Goal: Information Seeking & Learning: Learn about a topic

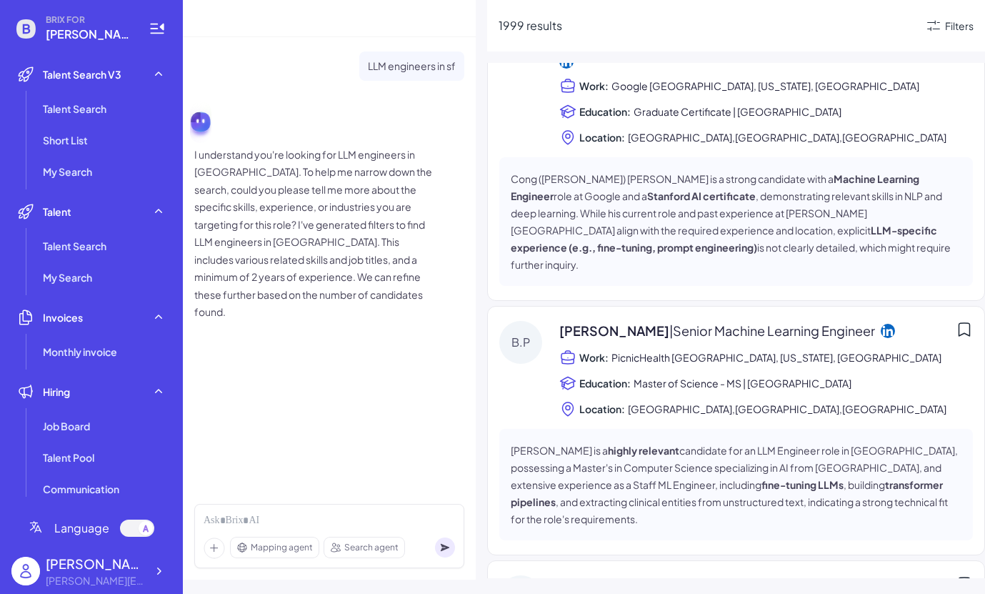
click at [626, 321] on span "[PERSON_NAME] | Senior Machine Learning Engineer" at bounding box center [717, 330] width 316 height 19
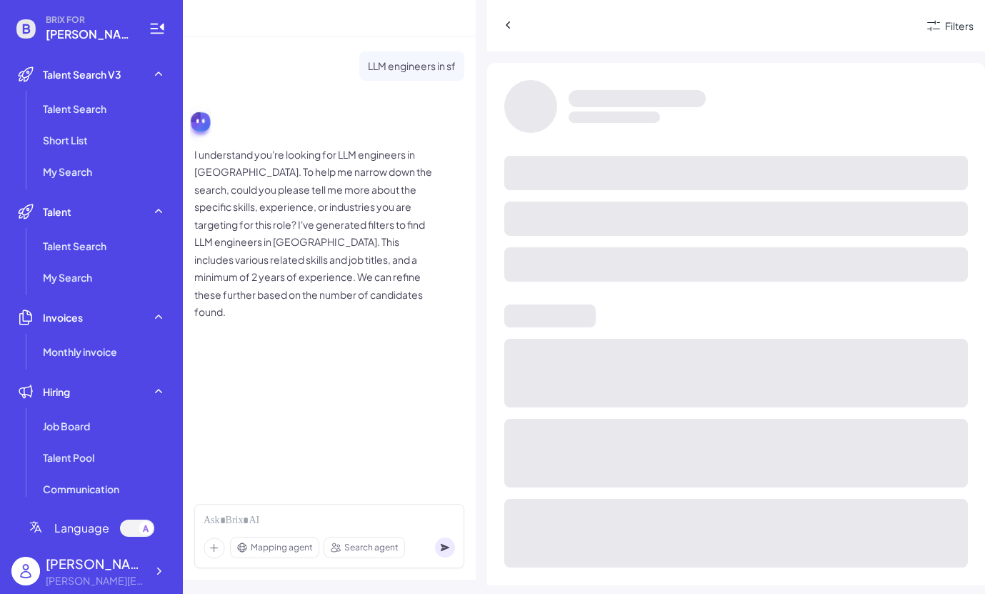
scroll to position [942, 0]
click at [514, 24] on icon at bounding box center [508, 25] width 14 height 14
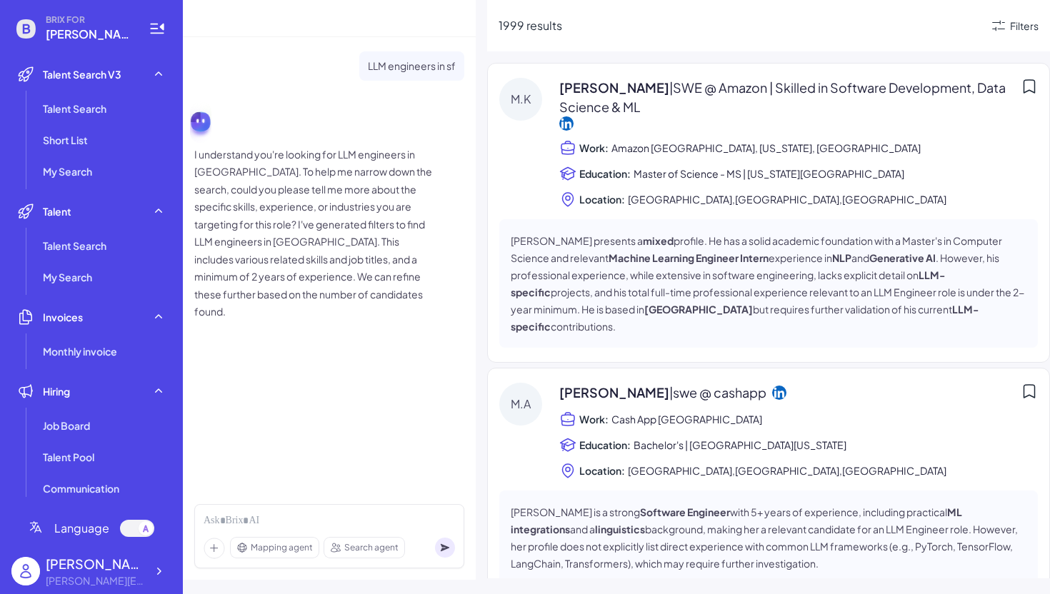
click at [719, 90] on span "| SWE @ Amazon | Skilled in Software Development, Data Science & ML" at bounding box center [782, 97] width 446 height 36
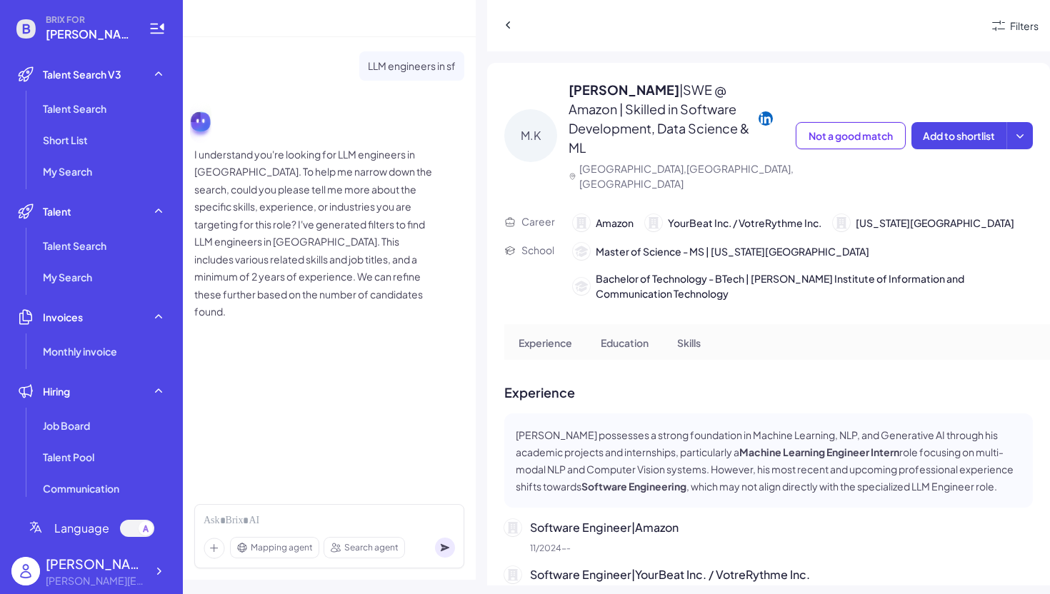
scroll to position [2, 0]
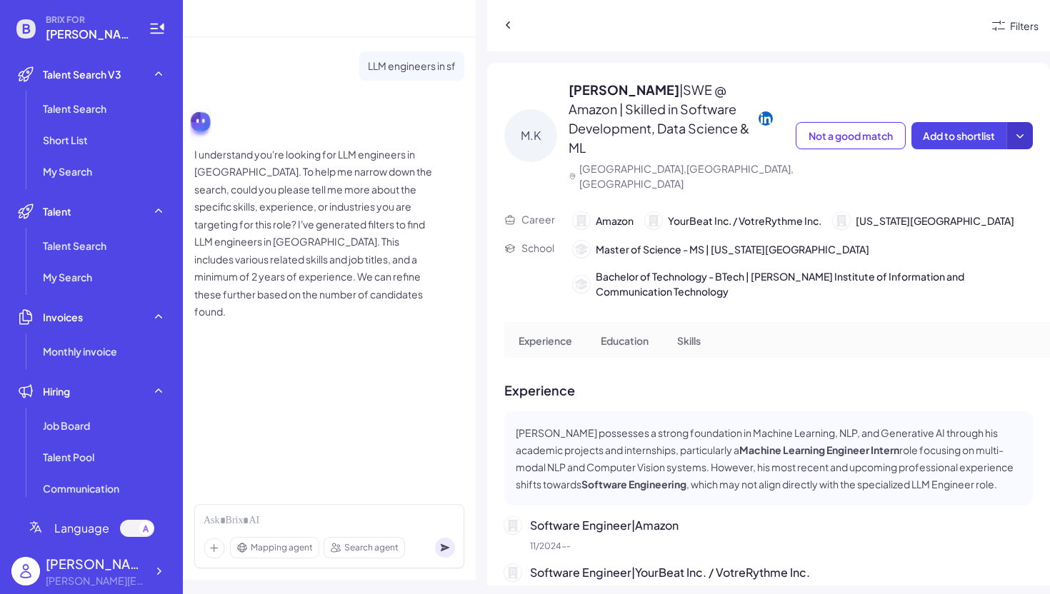
click at [984, 129] on icon at bounding box center [1020, 136] width 14 height 14
click at [861, 269] on span "Bachelor of Technology - BTech | [PERSON_NAME] Institute of Information and Com…" at bounding box center [814, 284] width 437 height 30
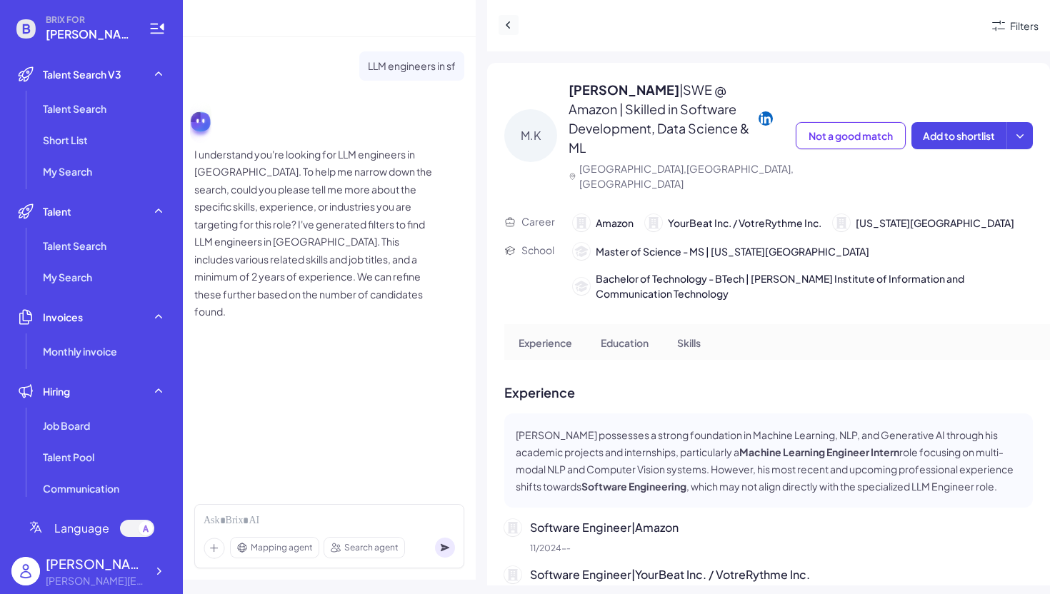
click at [508, 23] on icon at bounding box center [508, 24] width 4 height 7
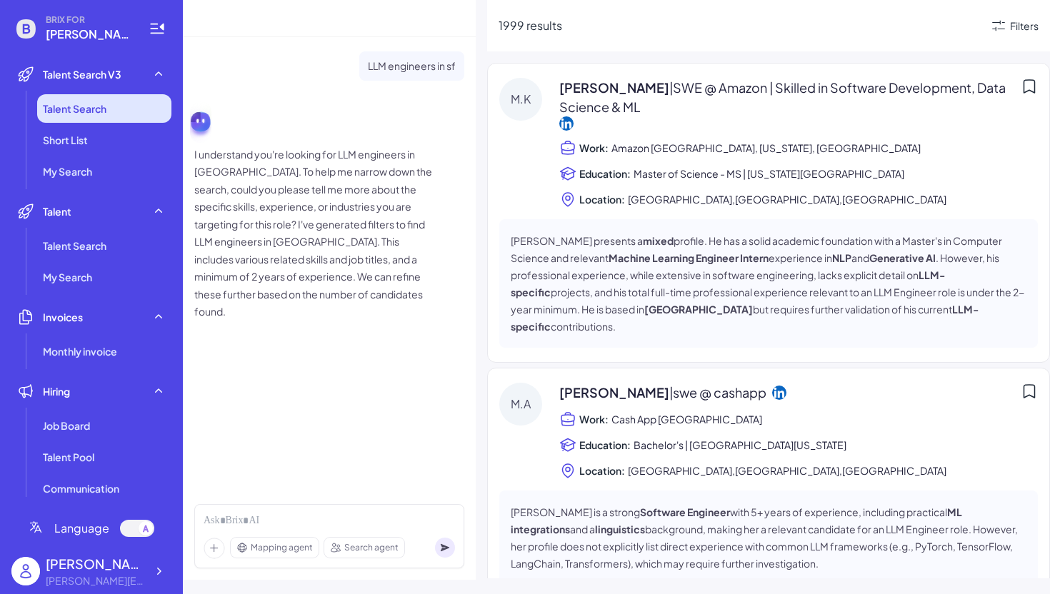
click at [114, 101] on li "Talent Search" at bounding box center [104, 108] width 134 height 29
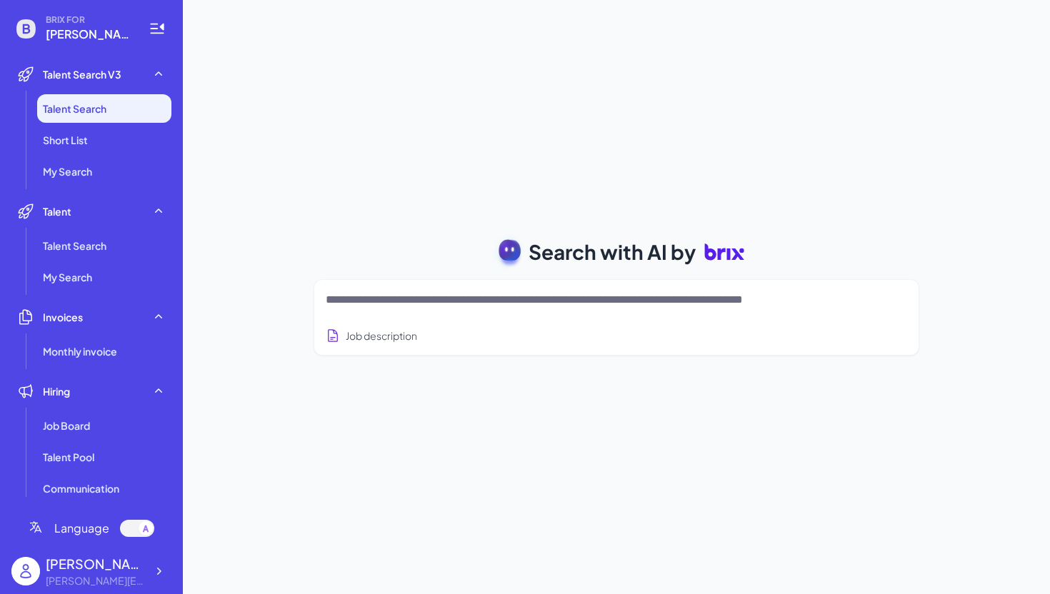
click at [372, 304] on textarea at bounding box center [599, 299] width 547 height 17
click at [109, 25] on span "BRIX FOR" at bounding box center [89, 19] width 86 height 11
click at [104, 30] on span "[PERSON_NAME][EMAIL_ADDRESS][DOMAIN_NAME]" at bounding box center [89, 34] width 86 height 17
click at [374, 286] on div at bounding box center [617, 300] width 582 height 29
click at [366, 296] on textarea at bounding box center [599, 299] width 547 height 17
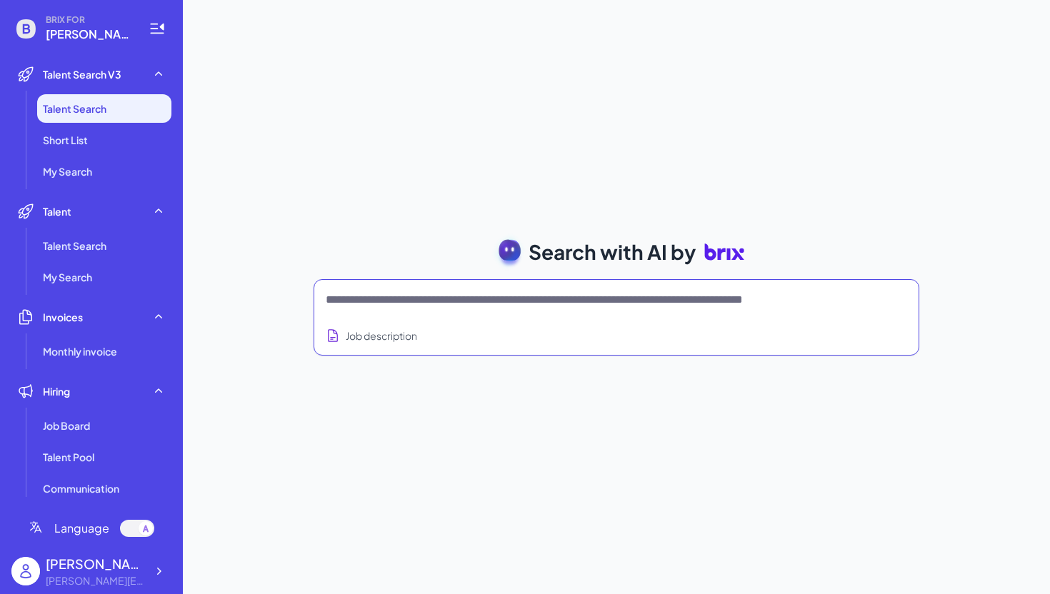
click at [419, 173] on div "Search with AI by Job description Full-stack engineer from [GEOGRAPHIC_DATA], c…" at bounding box center [616, 297] width 867 height 594
click at [352, 319] on div "Job description" at bounding box center [617, 331] width 582 height 35
click at [372, 299] on textarea at bounding box center [599, 299] width 547 height 17
click at [124, 131] on li "Short List" at bounding box center [104, 140] width 134 height 29
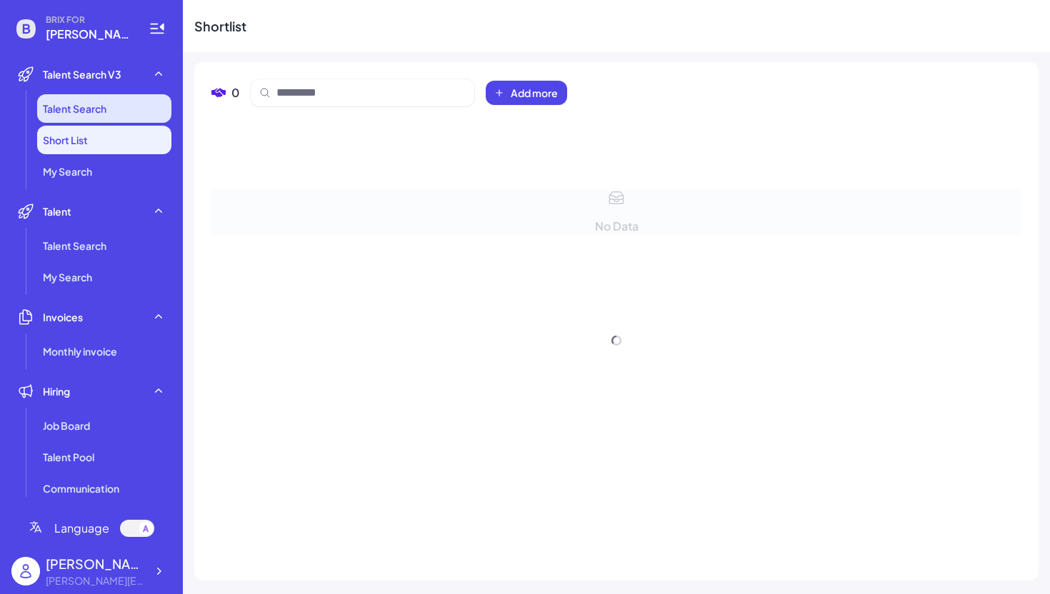
click at [126, 94] on li "Talent Search" at bounding box center [104, 108] width 134 height 29
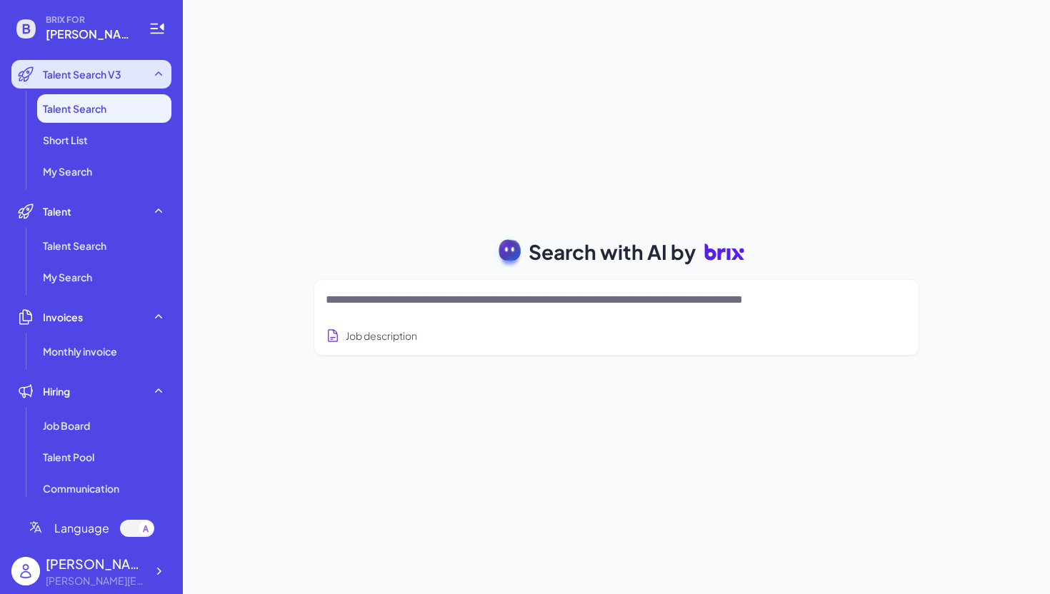
click at [127, 71] on div "Talent Search V3" at bounding box center [91, 74] width 160 height 29
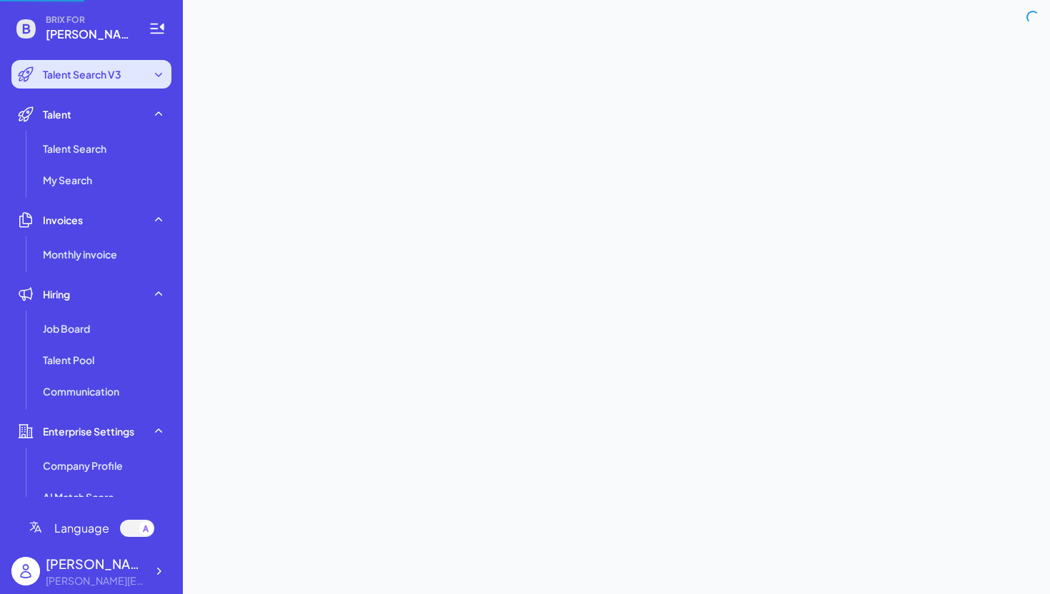
click at [127, 71] on div "Talent Search V3" at bounding box center [91, 74] width 160 height 29
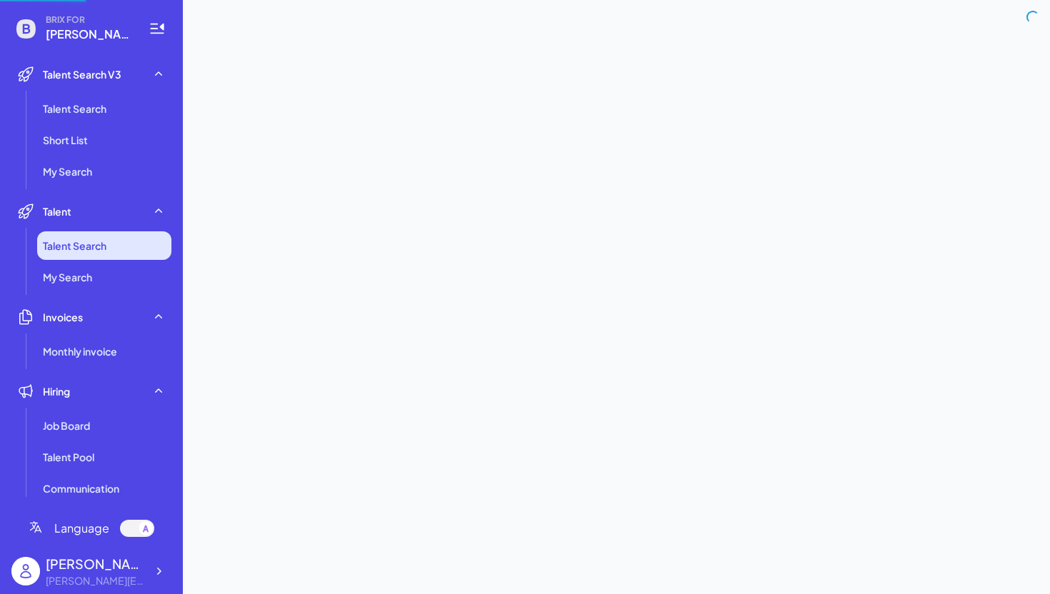
click at [84, 244] on span "Talent Search" at bounding box center [75, 246] width 64 height 14
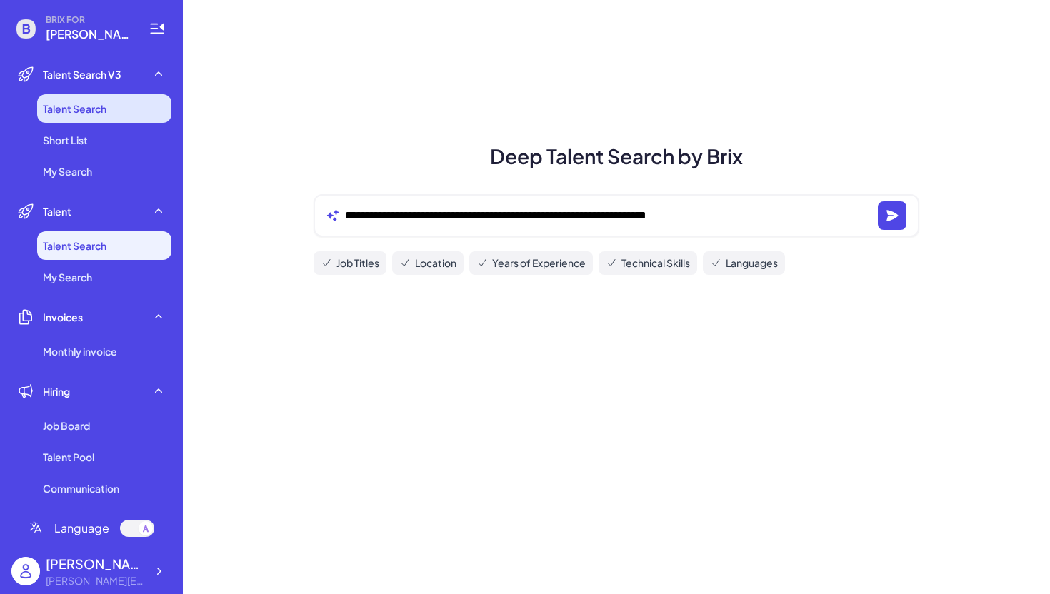
click at [89, 106] on span "Talent Search" at bounding box center [75, 108] width 64 height 14
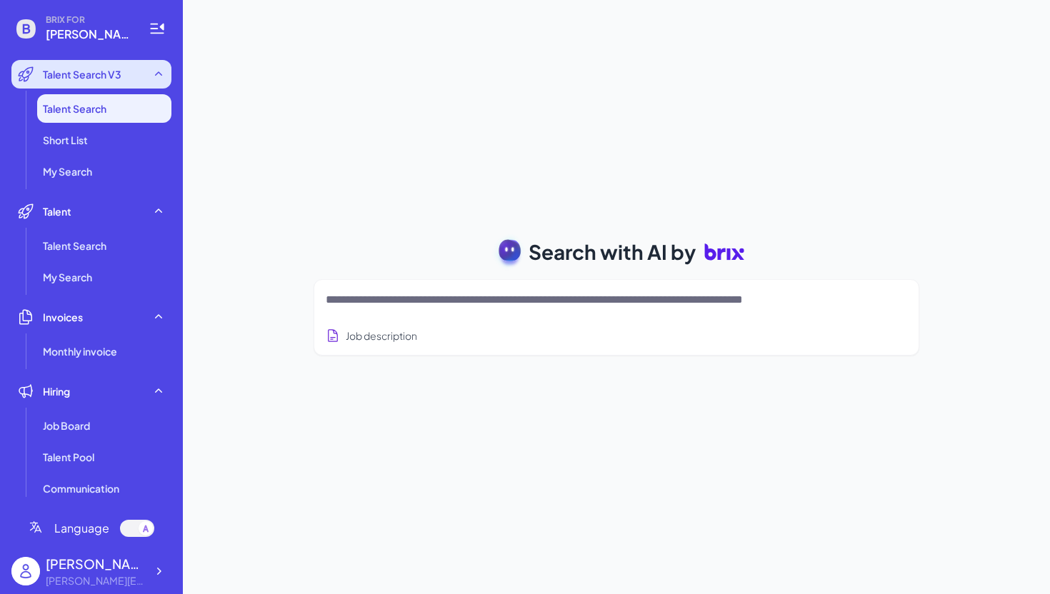
click at [104, 67] on span "Talent Search V3" at bounding box center [82, 74] width 79 height 14
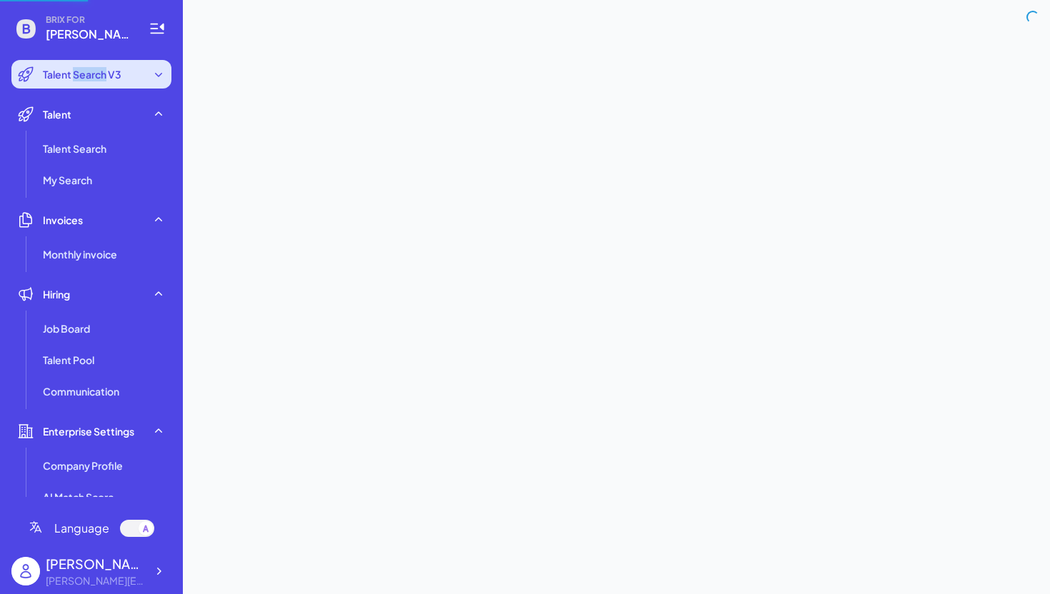
click at [104, 67] on span "Talent Search V3" at bounding box center [82, 74] width 79 height 14
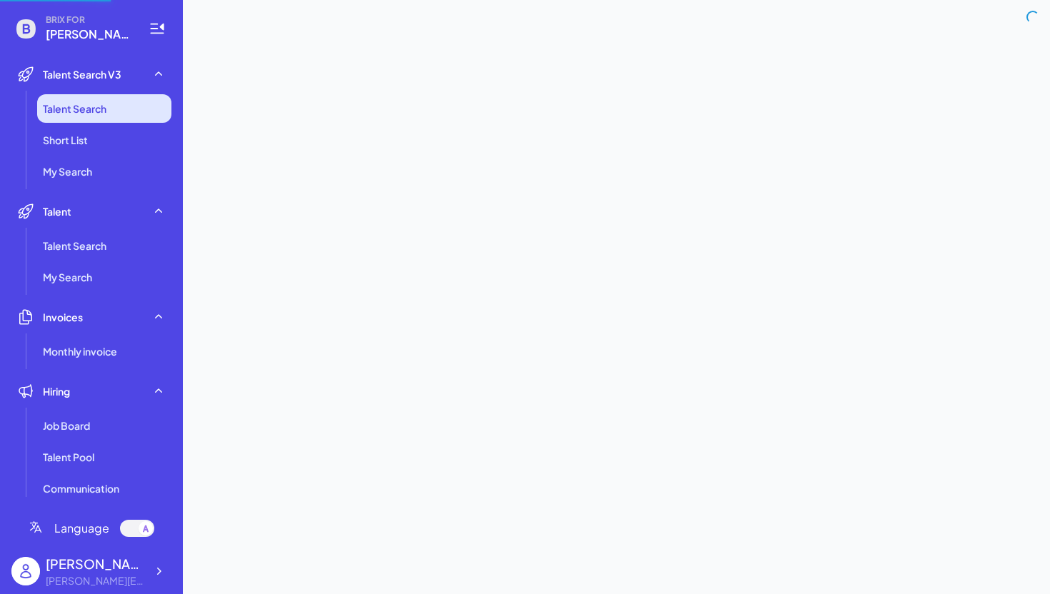
click at [116, 113] on li "Talent Search" at bounding box center [104, 108] width 134 height 29
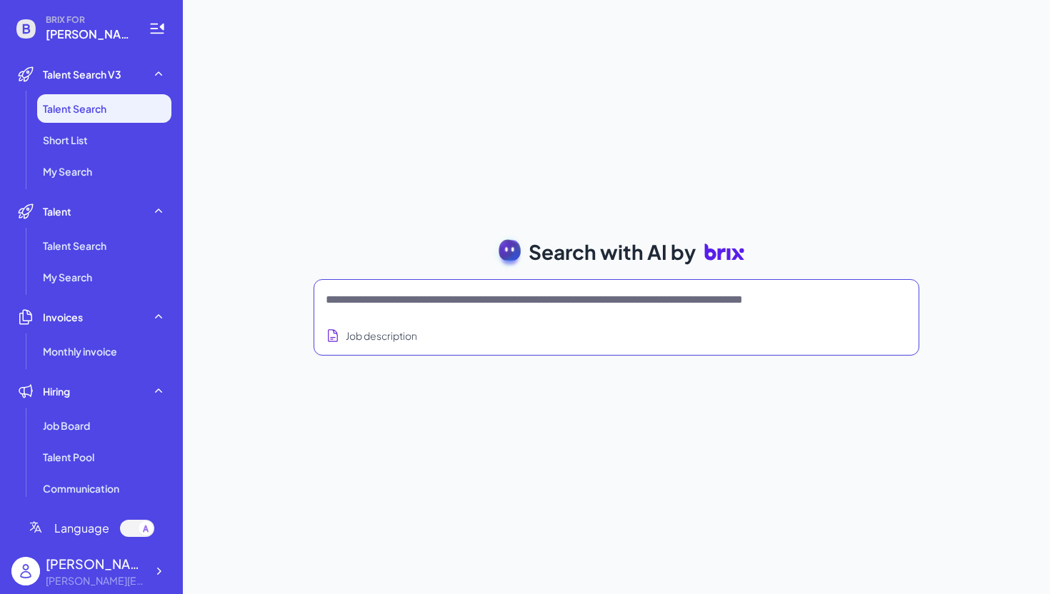
click at [384, 306] on textarea at bounding box center [599, 299] width 547 height 17
click at [166, 78] on div "Talent Search V3" at bounding box center [91, 74] width 160 height 29
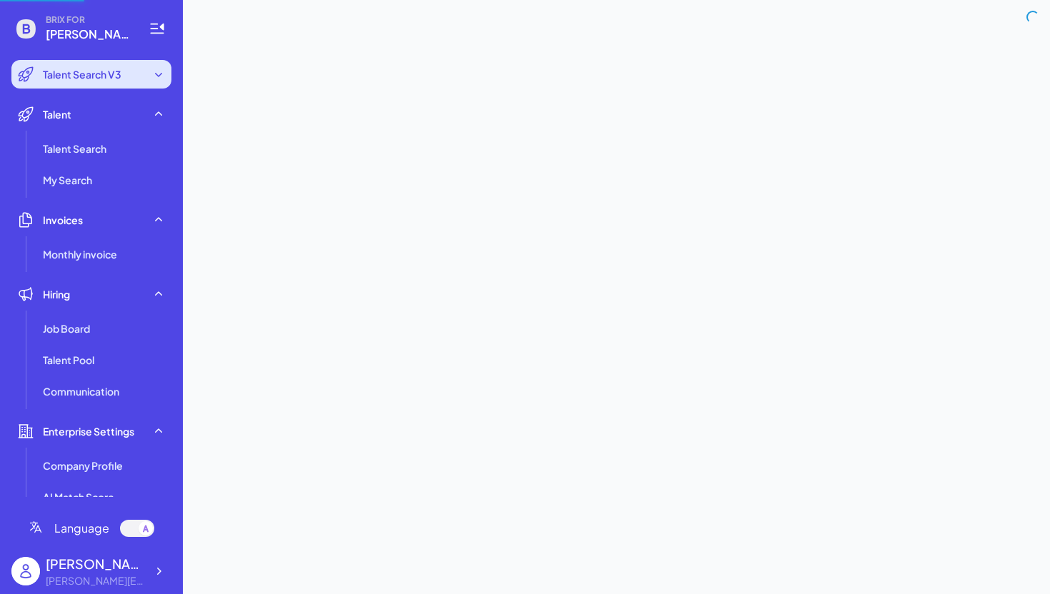
click at [166, 78] on div "Talent Search V3" at bounding box center [91, 74] width 160 height 29
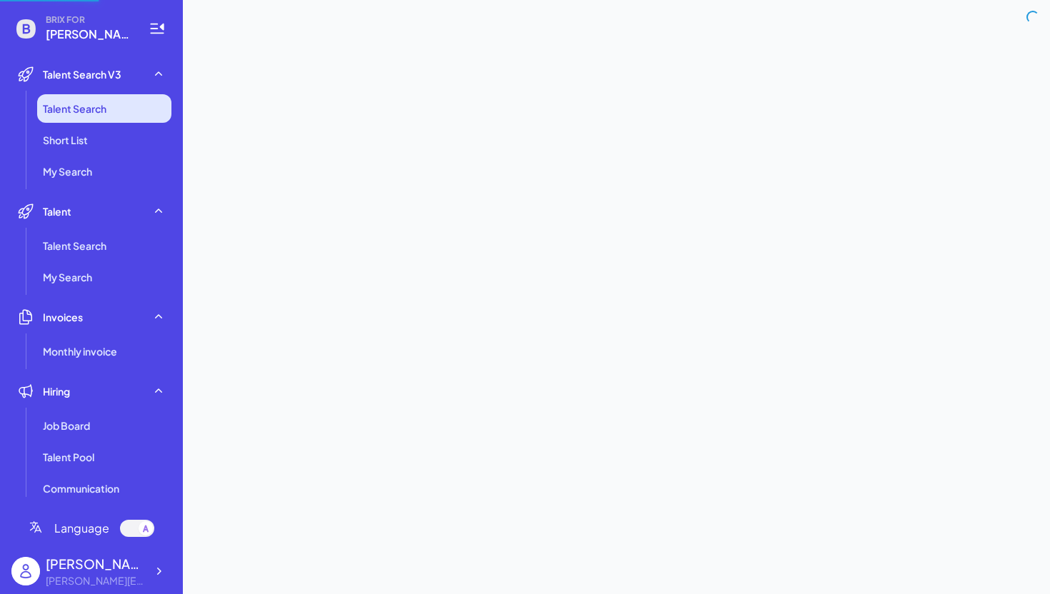
click at [109, 116] on li "Talent Search" at bounding box center [104, 108] width 134 height 29
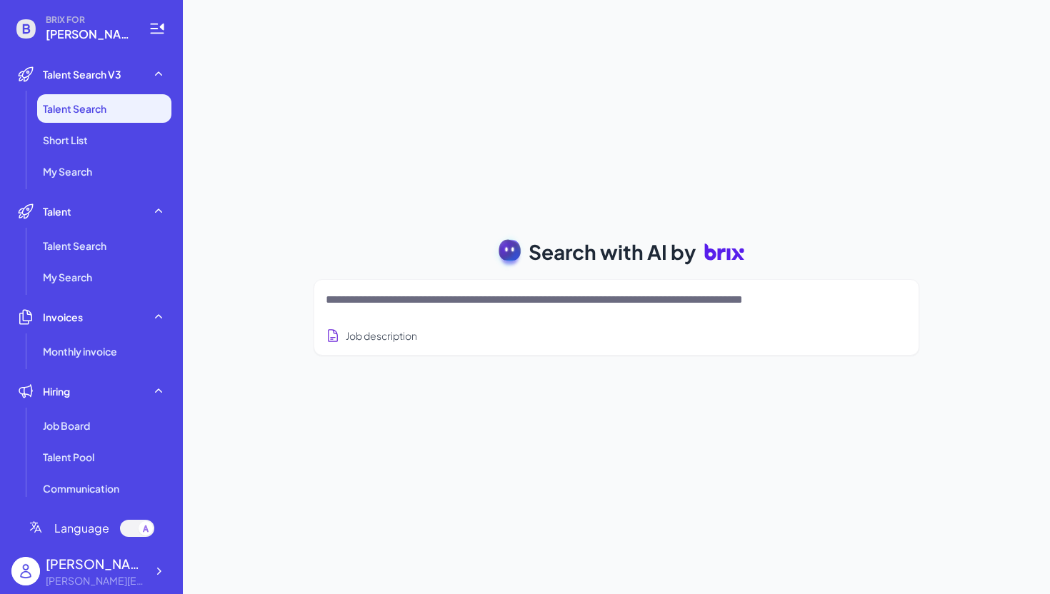
click at [396, 314] on div "Job description" at bounding box center [617, 331] width 582 height 35
click at [405, 296] on textarea at bounding box center [599, 299] width 547 height 17
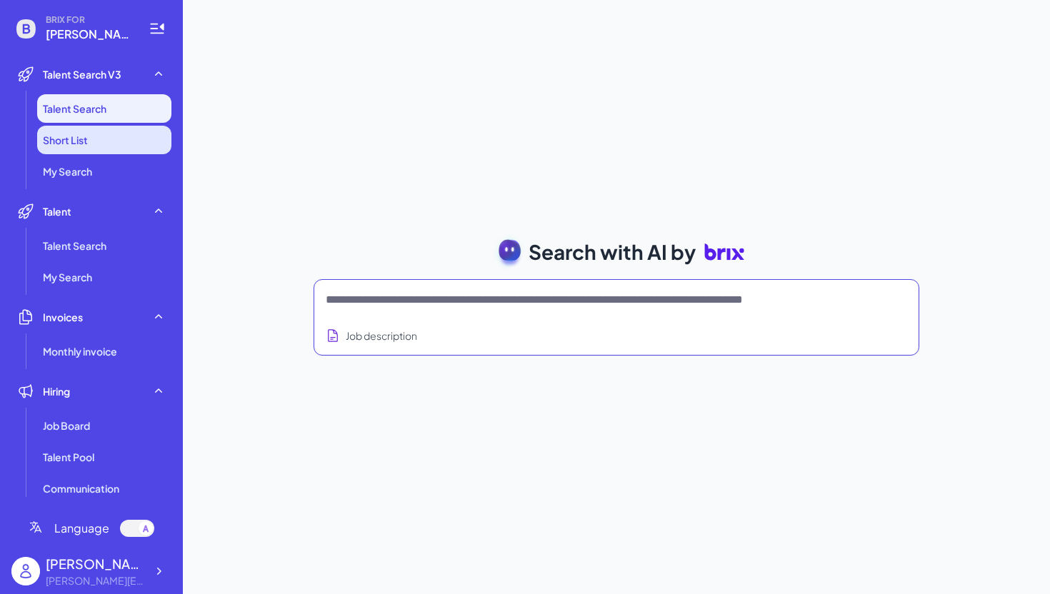
click at [81, 141] on span "Short List" at bounding box center [65, 140] width 45 height 14
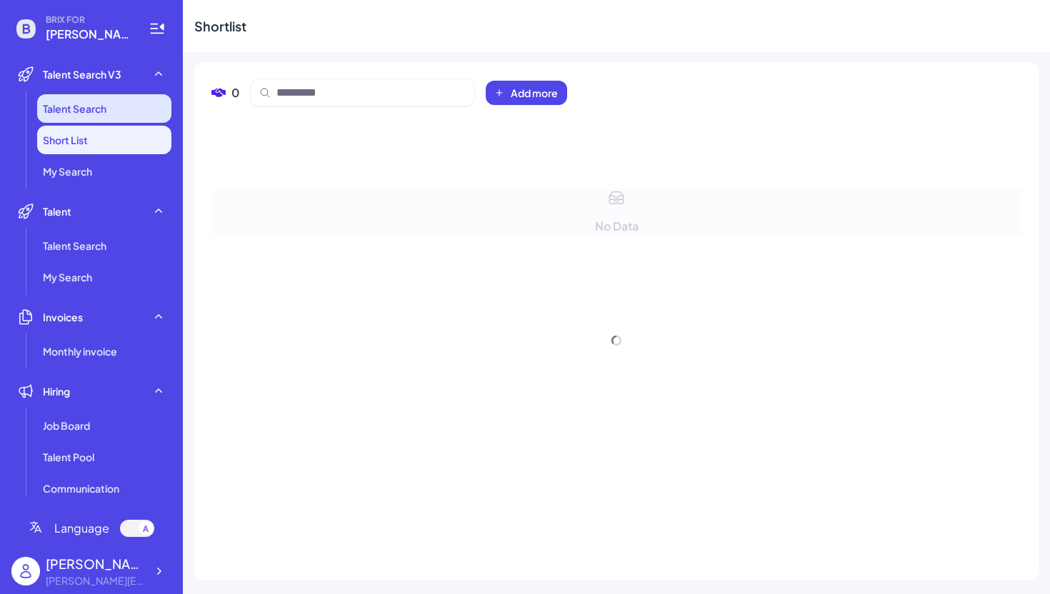
click at [106, 115] on span "Talent Search" at bounding box center [75, 108] width 64 height 14
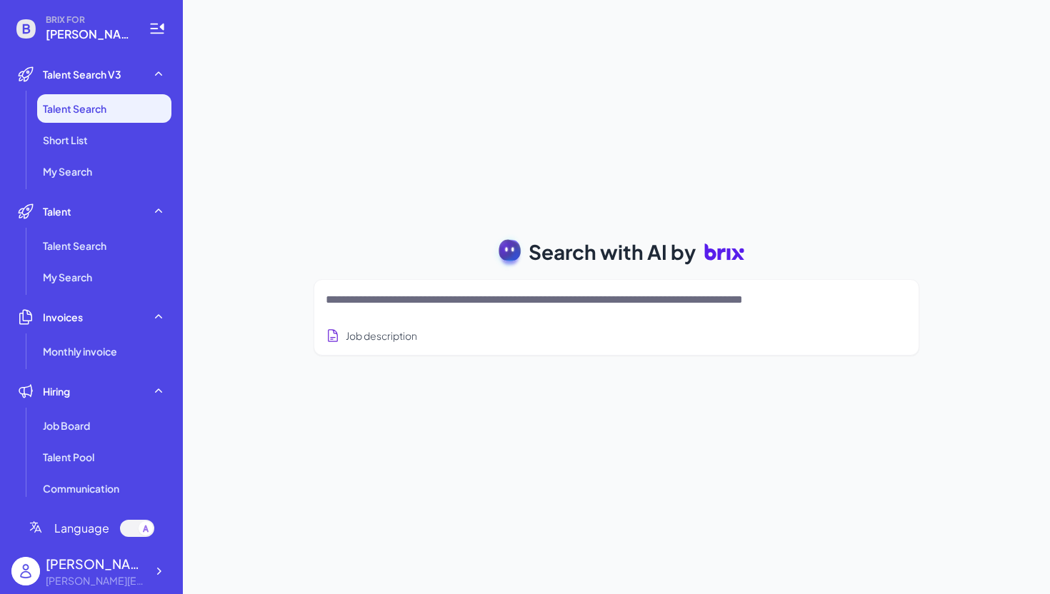
click at [378, 313] on div at bounding box center [617, 300] width 582 height 29
click at [393, 304] on textarea at bounding box center [599, 299] width 547 height 17
